Goal: Information Seeking & Learning: Learn about a topic

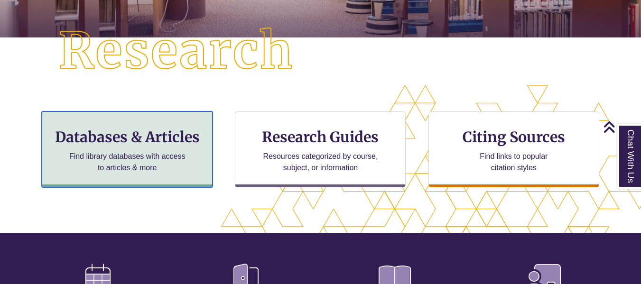
click at [162, 136] on h3 "Databases & Articles" at bounding box center [127, 137] width 155 height 18
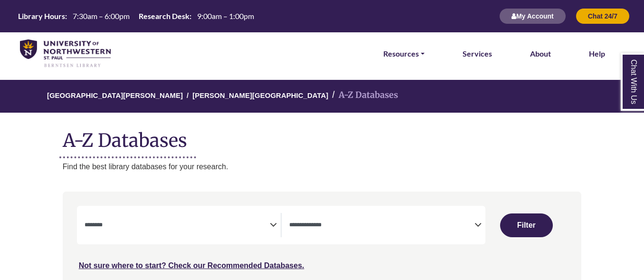
select select "Database Subject Filter"
select select "Database Types Filter"
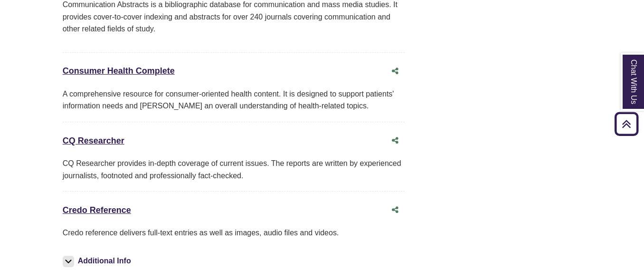
scroll to position [2374, 0]
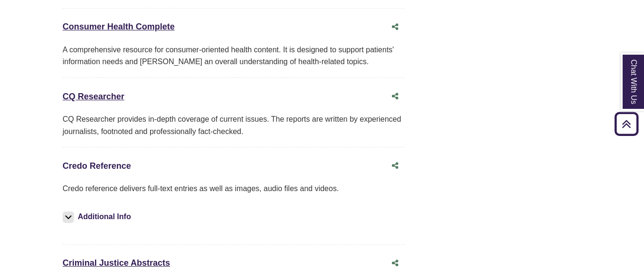
click at [118, 161] on link "Credo Reference This link opens in a new window" at bounding box center [97, 165] width 68 height 9
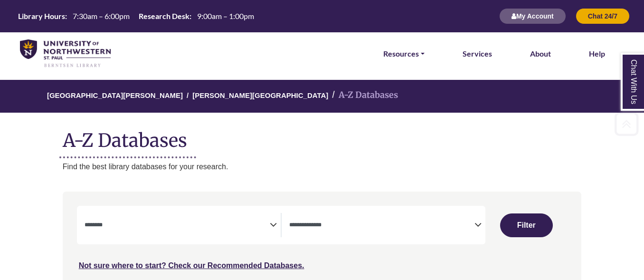
select select "Database Subject Filter"
select select "Database Types Filter"
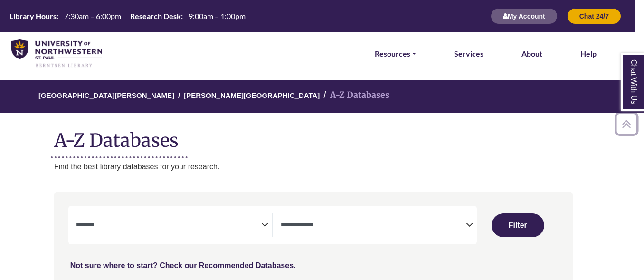
scroll to position [0, 10]
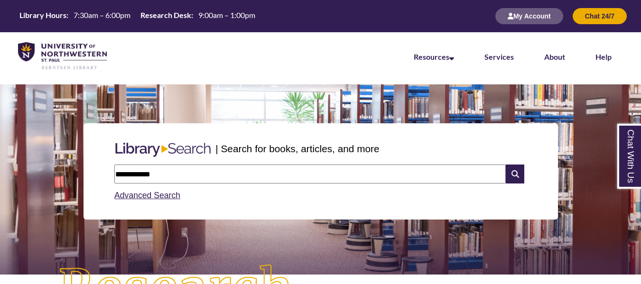
type input "**********"
